Goal: Information Seeking & Learning: Learn about a topic

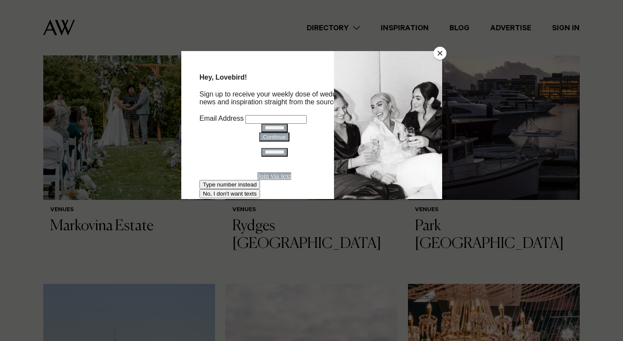
scroll to position [335, 0]
click at [443, 53] on button "Close" at bounding box center [440, 53] width 13 height 13
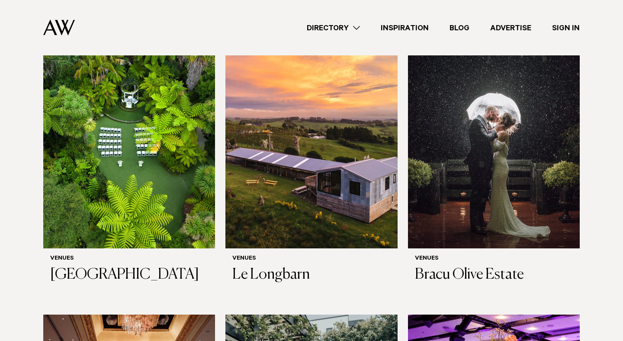
scroll to position [917, 0]
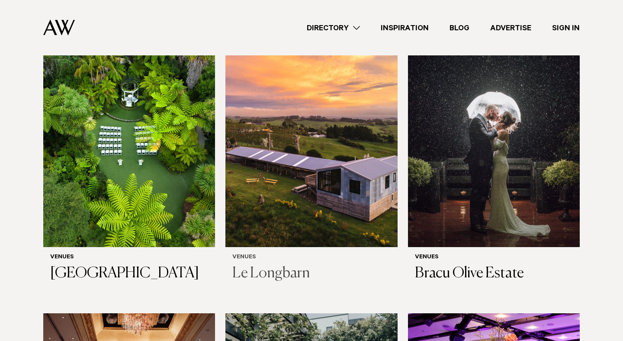
click at [330, 123] on img at bounding box center [312, 131] width 172 height 231
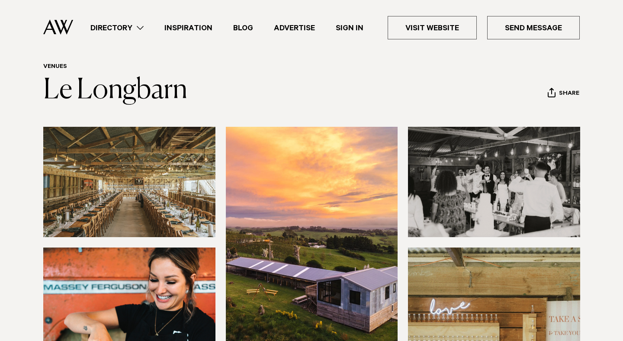
scroll to position [29, 0]
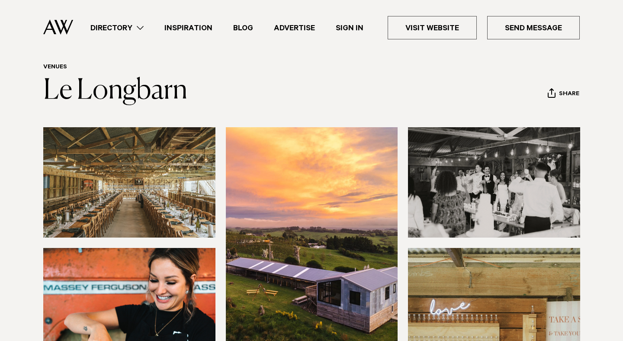
click at [132, 173] on img at bounding box center [129, 182] width 172 height 110
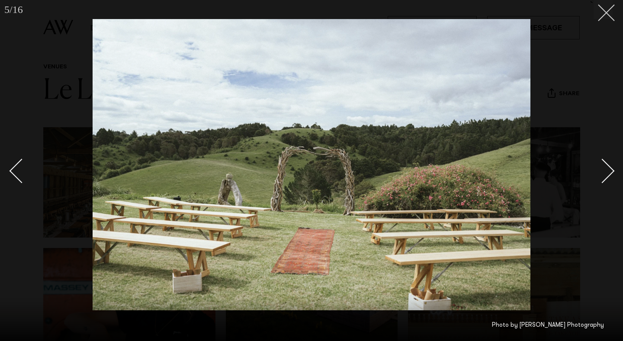
click at [607, 8] on icon at bounding box center [603, 9] width 10 height 10
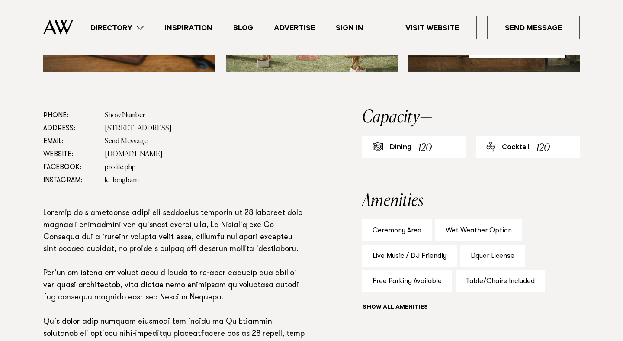
scroll to position [451, 0]
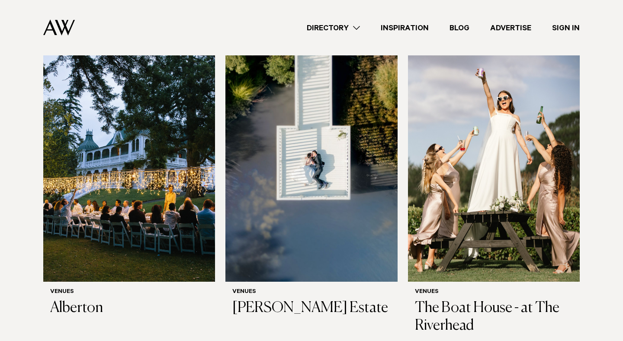
scroll to position [1799, 0]
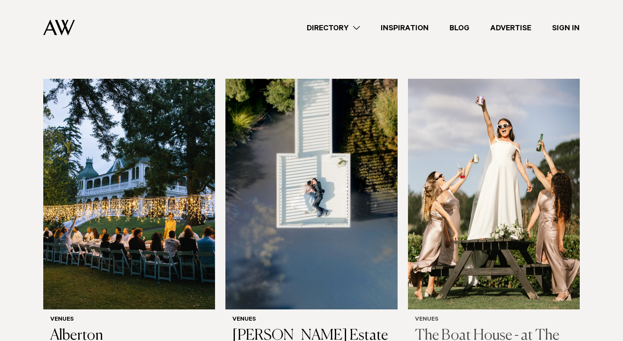
click at [438, 168] on img at bounding box center [494, 194] width 172 height 231
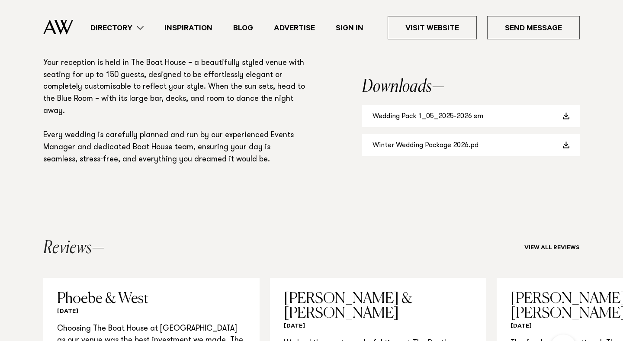
scroll to position [739, 0]
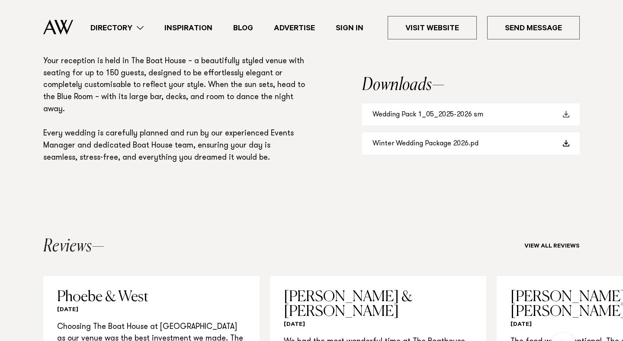
click at [419, 118] on link "Wedding Pack 1_05_2025-2026 sm" at bounding box center [471, 114] width 218 height 22
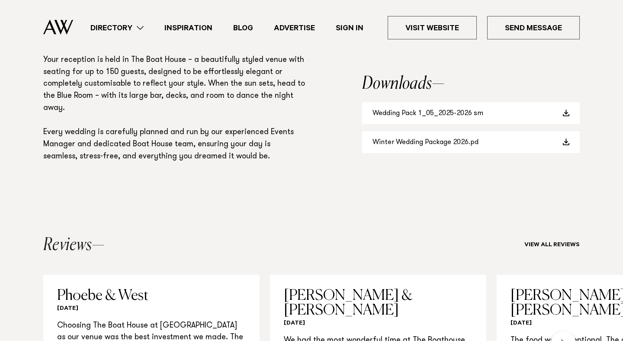
scroll to position [713, 0]
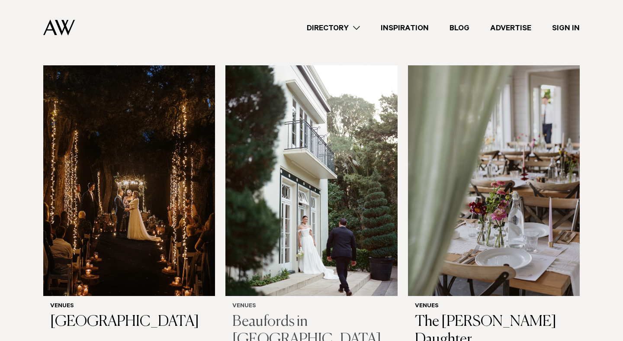
scroll to position [2131, 0]
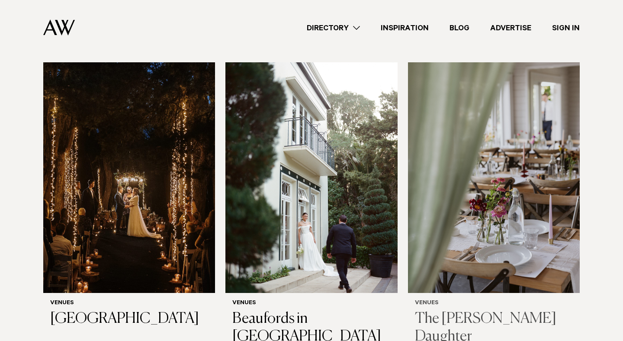
click at [483, 199] on img at bounding box center [494, 177] width 172 height 231
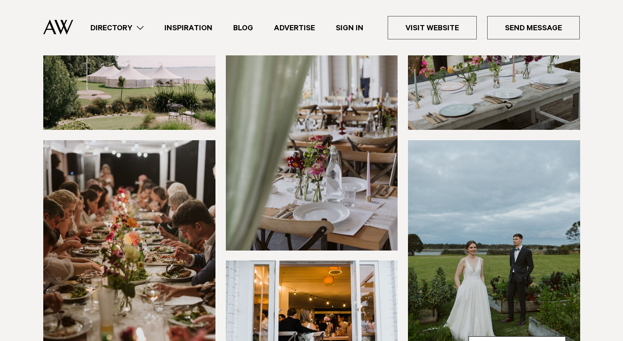
scroll to position [168, 0]
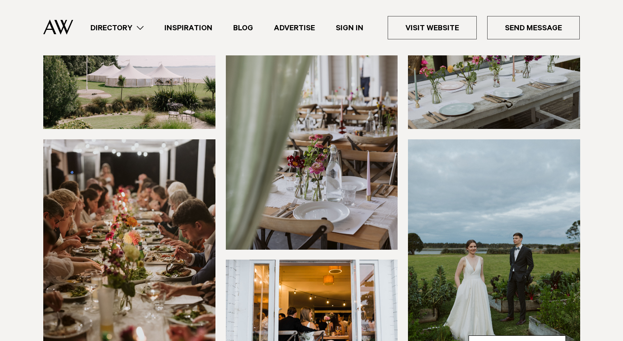
click at [174, 79] on img at bounding box center [129, 74] width 172 height 110
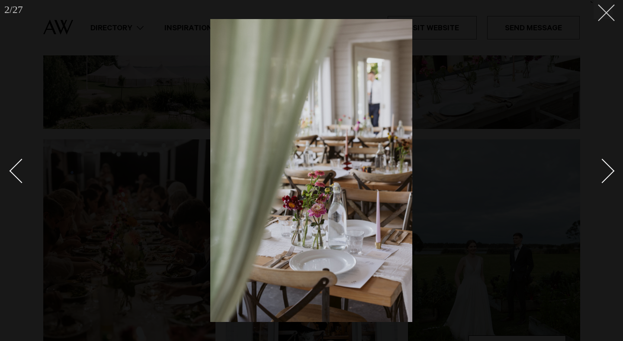
click at [601, 13] on icon at bounding box center [603, 9] width 10 height 10
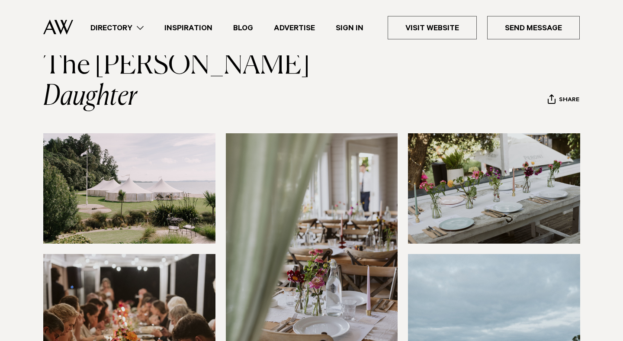
scroll to position [13, 0]
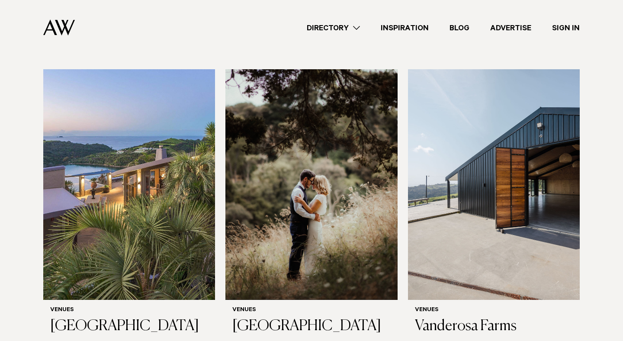
scroll to position [2438, 0]
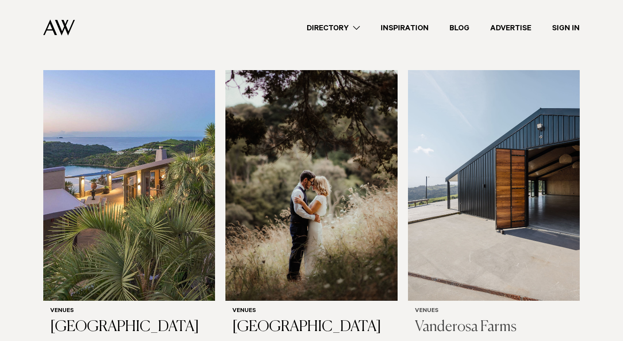
click at [474, 141] on img at bounding box center [494, 185] width 172 height 231
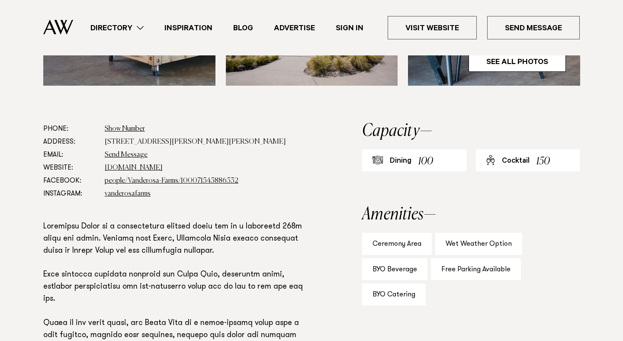
scroll to position [421, 0]
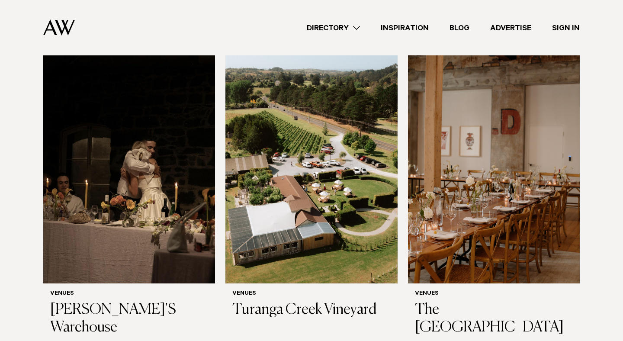
scroll to position [4294, 0]
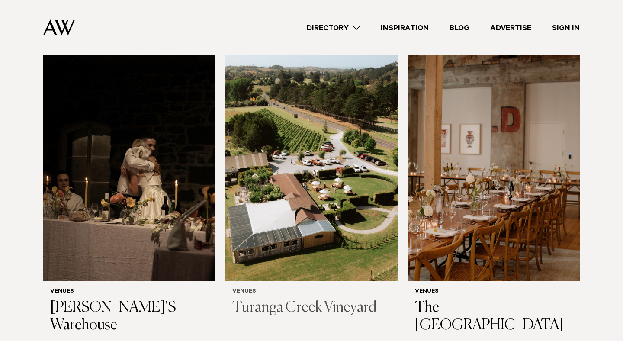
click at [311, 209] on img at bounding box center [312, 166] width 172 height 231
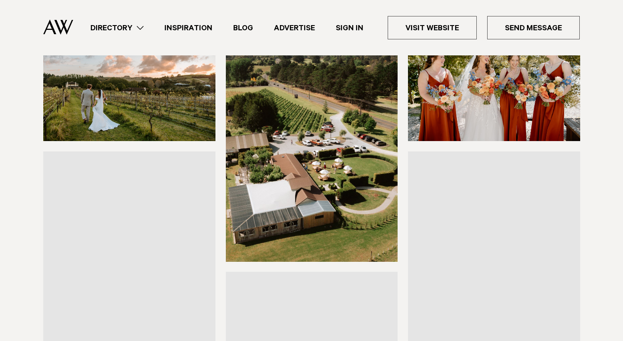
scroll to position [68, 0]
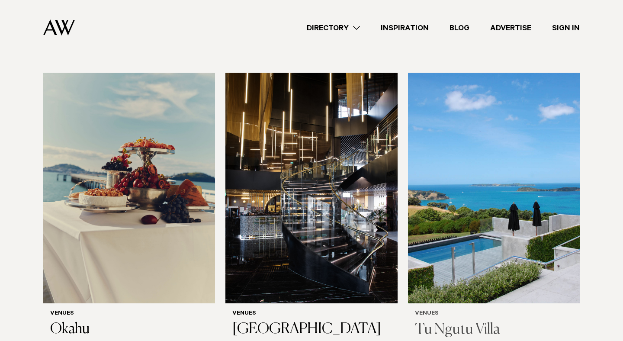
scroll to position [4584, 0]
